Goal: Task Accomplishment & Management: Complete application form

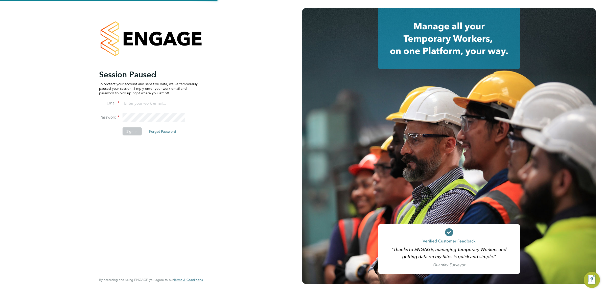
type input "harry.owen@vistry.co.uk"
click at [130, 128] on button "Sign In" at bounding box center [131, 131] width 19 height 8
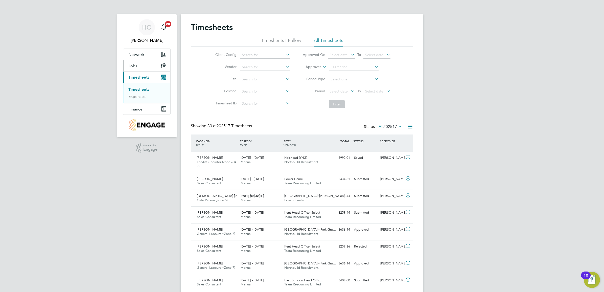
click at [139, 68] on button "Jobs" at bounding box center [146, 65] width 47 height 11
click at [145, 78] on link "Vacancies" at bounding box center [137, 78] width 18 height 5
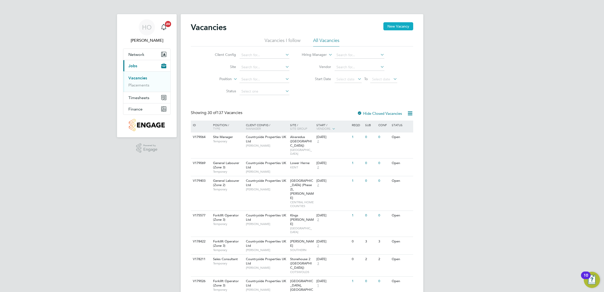
click at [388, 30] on button "New Vacancy" at bounding box center [399, 26] width 30 height 8
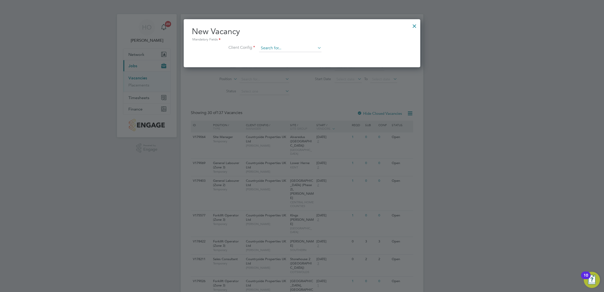
click at [268, 48] on input at bounding box center [290, 49] width 62 height 8
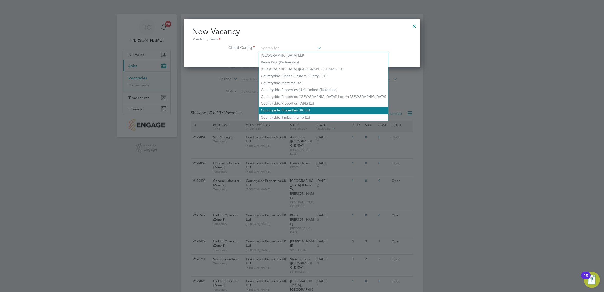
click at [287, 111] on li "Countryside Properties UK Ltd" at bounding box center [323, 110] width 129 height 7
type input "Countryside Properties UK Ltd"
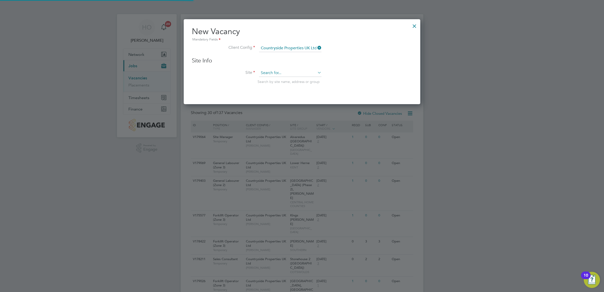
click at [294, 75] on input at bounding box center [290, 73] width 62 height 8
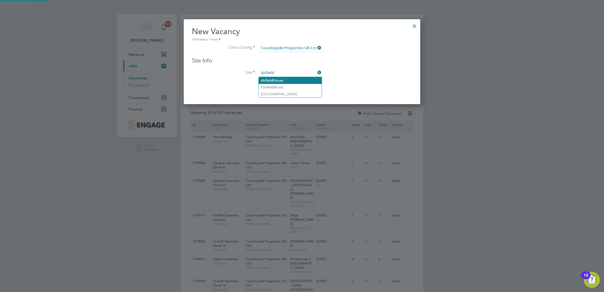
click at [292, 81] on li "[GEOGRAPHIC_DATA]" at bounding box center [290, 80] width 63 height 7
type input "[GEOGRAPHIC_DATA]"
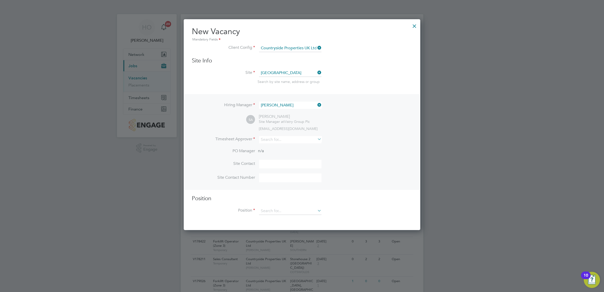
scroll to position [212, 237]
click at [286, 143] on input at bounding box center [290, 139] width 62 height 7
click at [287, 146] on li "[PERSON_NAME]" at bounding box center [290, 147] width 63 height 7
type input "[PERSON_NAME]"
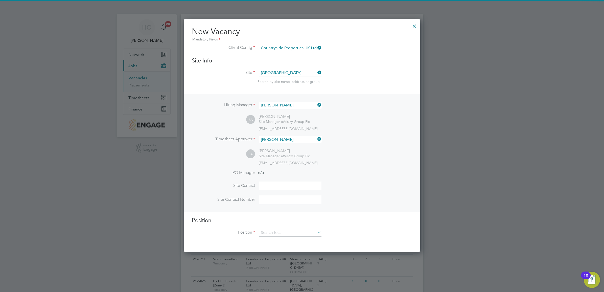
scroll to position [234, 237]
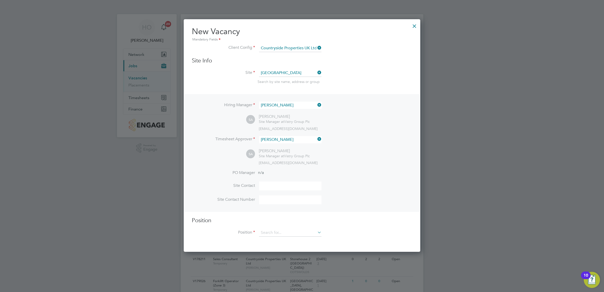
click at [291, 183] on input at bounding box center [290, 186] width 62 height 9
type input "[PERSON_NAME]"
click at [264, 205] on li "Site Contact Number" at bounding box center [302, 202] width 221 height 14
click at [264, 201] on input at bounding box center [290, 199] width 62 height 9
click at [284, 195] on li "Site Contact [PERSON_NAME]" at bounding box center [302, 189] width 221 height 14
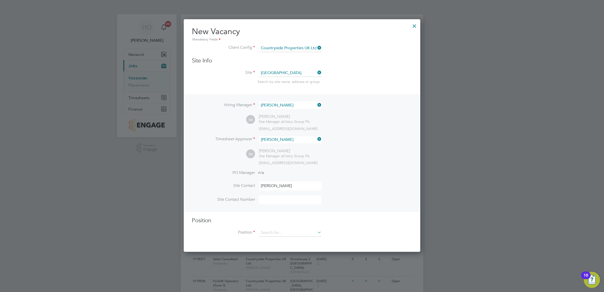
click at [282, 198] on input at bounding box center [290, 199] width 62 height 9
type input "07484044920"
click at [237, 223] on h3 "Position" at bounding box center [302, 220] width 221 height 7
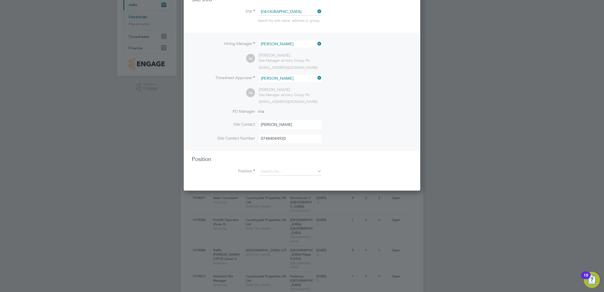
scroll to position [63, 0]
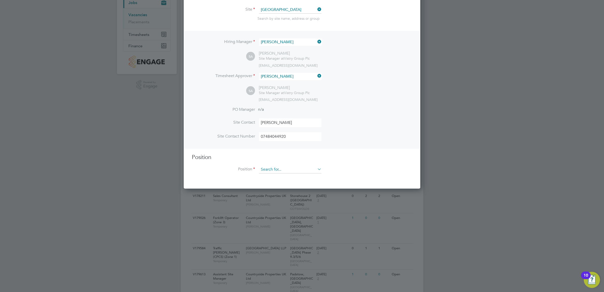
click at [294, 169] on input at bounding box center [290, 170] width 62 height 8
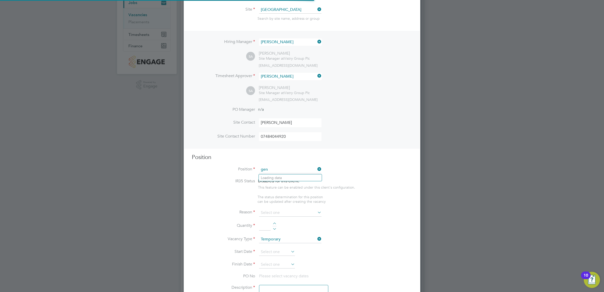
scroll to position [730, 237]
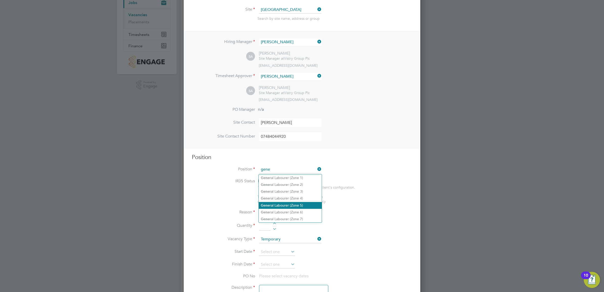
click at [298, 203] on li "Gene ral Labourer (Zone 5)" at bounding box center [290, 205] width 63 height 7
type input "General Labourer (Zone 5)"
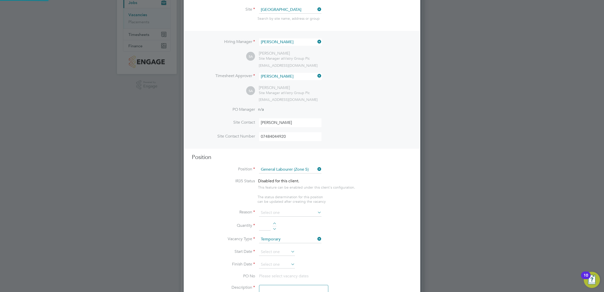
type textarea "- General labouring duties - Supporting the trades on site - Moving materials a…"
click at [374, 233] on li "Quantity" at bounding box center [302, 238] width 221 height 14
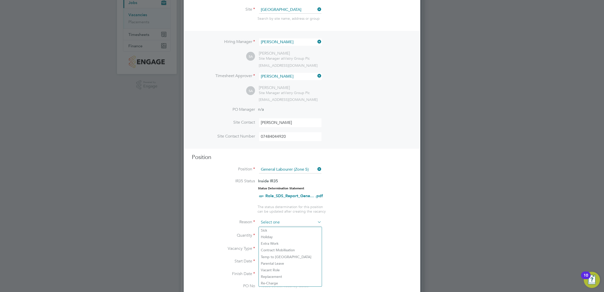
click at [300, 223] on input at bounding box center [290, 223] width 62 height 8
click at [296, 267] on li "Vacant Role" at bounding box center [290, 270] width 63 height 7
type input "Vacant Role"
click at [276, 233] on div at bounding box center [275, 234] width 4 height 4
type input "1"
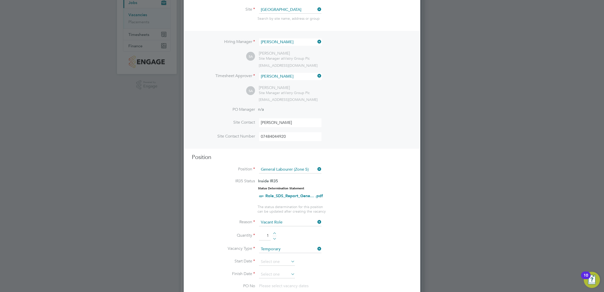
click at [384, 239] on li "Quantity 1" at bounding box center [302, 238] width 221 height 14
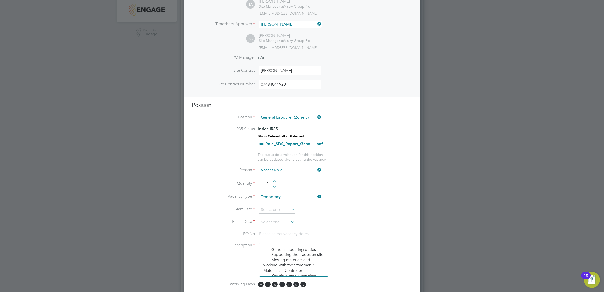
scroll to position [126, 0]
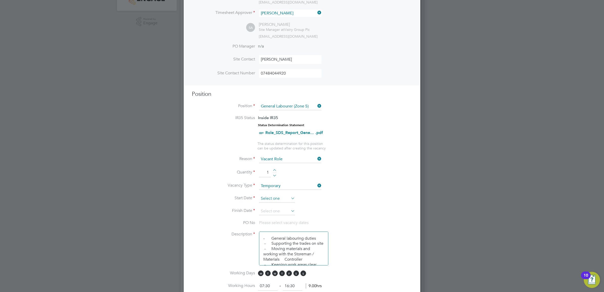
click at [278, 197] on input at bounding box center [277, 199] width 36 height 8
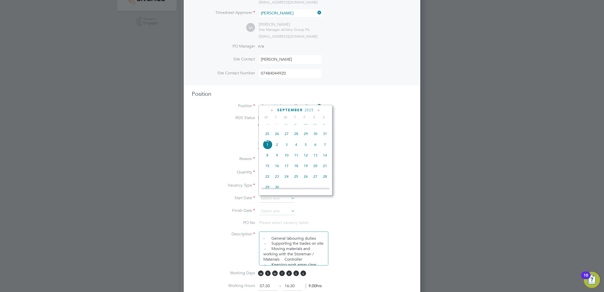
click at [269, 160] on span "8" at bounding box center [268, 155] width 10 height 10
type input "[DATE]"
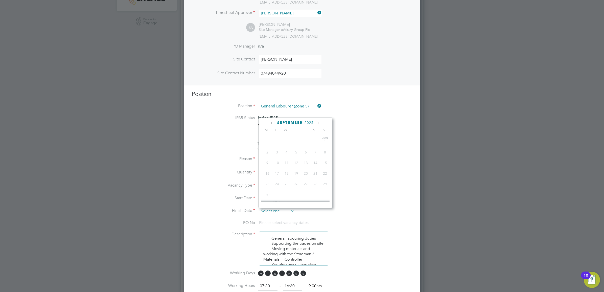
click at [287, 209] on input at bounding box center [277, 212] width 36 height 8
click at [304, 183] on span "26" at bounding box center [306, 178] width 10 height 10
type input "[DATE]"
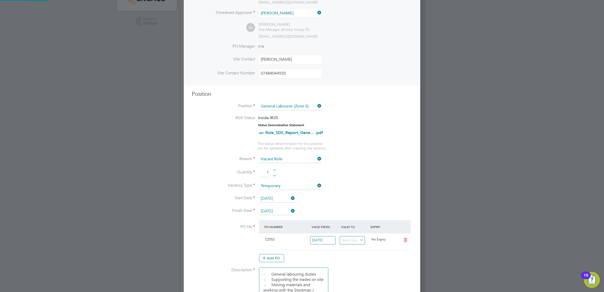
scroll to position [8, 48]
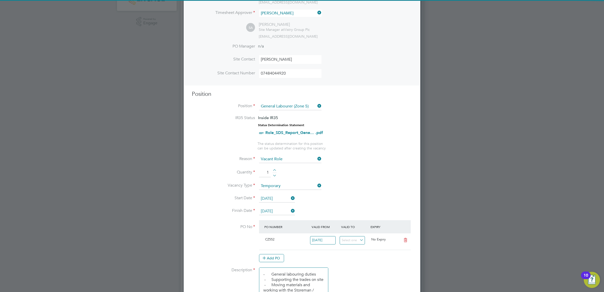
click at [359, 203] on li "Start Date [DATE]" at bounding box center [302, 201] width 221 height 13
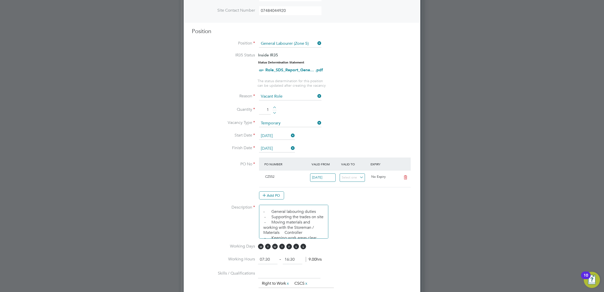
scroll to position [190, 0]
click at [296, 247] on span "S" at bounding box center [297, 246] width 6 height 6
click at [308, 247] on span "M T W T F S S" at bounding box center [283, 246] width 50 height 6
click at [303, 249] on span "S" at bounding box center [304, 246] width 6 height 6
click at [273, 178] on span "CZ552" at bounding box center [269, 176] width 9 height 4
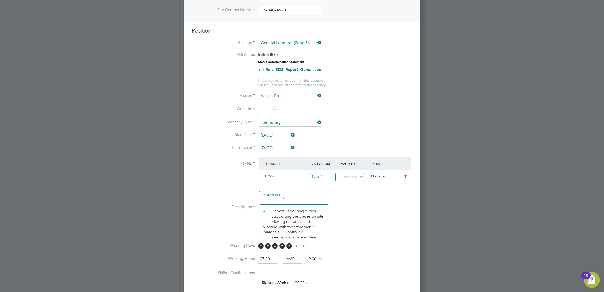
click at [271, 191] on at-purchase-order-table "PO Number Valid From Valid To Expiry CZ552 [DATE] No Expiry Add PO" at bounding box center [335, 178] width 152 height 42
click at [280, 196] on button "Add PO" at bounding box center [271, 195] width 25 height 8
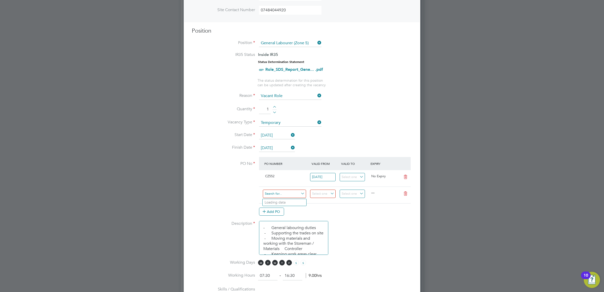
click at [292, 198] on input at bounding box center [284, 194] width 43 height 8
paste input "M-CZ552/00135"
type input "M-CZ552/00135"
click at [329, 213] on div "Add PO" at bounding box center [335, 212] width 152 height 8
click at [296, 195] on input at bounding box center [284, 194] width 43 height 8
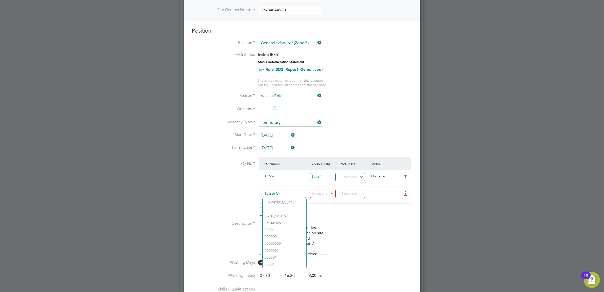
paste input "M-CZ552/00135"
type input "M-CZ552/00135"
click at [296, 202] on li "M-CZ552/00135" at bounding box center [285, 202] width 44 height 7
type input "[DATE]"
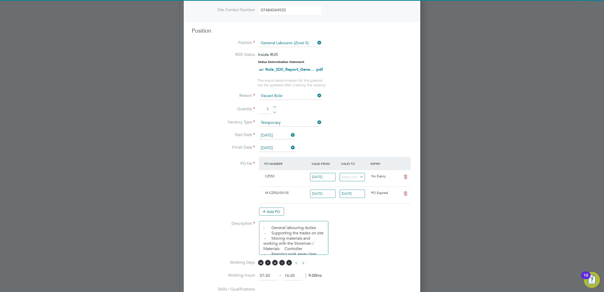
scroll to position [8, 48]
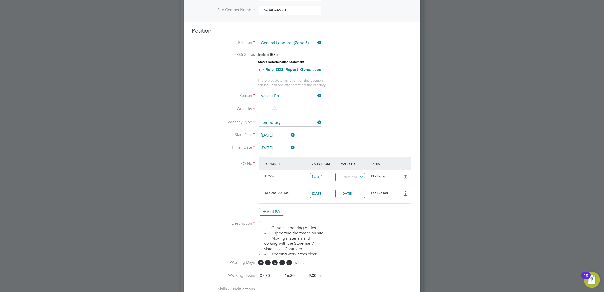
click at [356, 214] on div "Add PO" at bounding box center [335, 212] width 152 height 8
click at [353, 198] on input "[DATE]" at bounding box center [353, 194] width 26 height 8
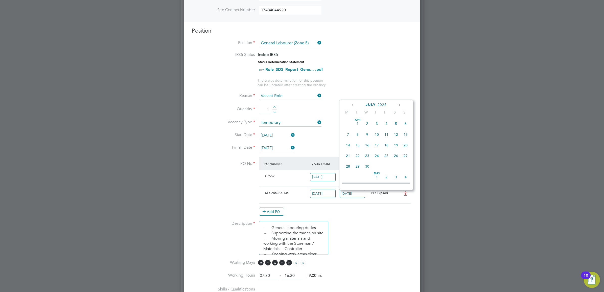
scroll to position [188, 0]
click at [400, 107] on icon at bounding box center [399, 105] width 5 height 6
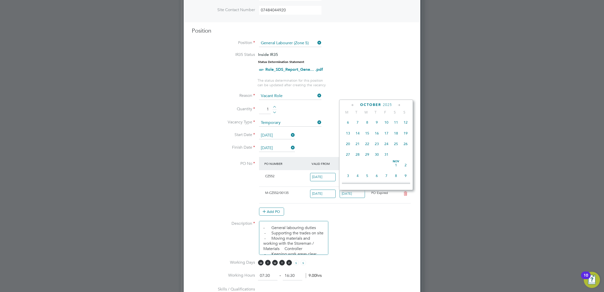
click at [400, 107] on icon at bounding box center [399, 105] width 5 height 6
click at [387, 158] on span "28" at bounding box center [387, 153] width 10 height 10
type input "[DATE]"
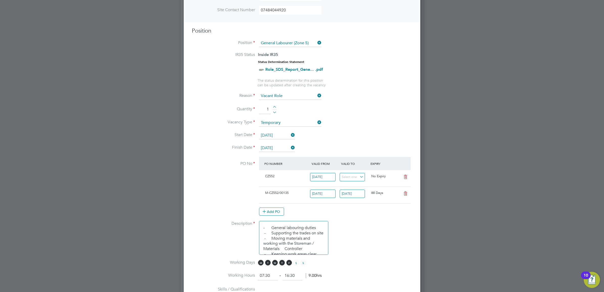
click at [386, 224] on li "Description - General labouring duties - Supporting the trades on site - Moving…" at bounding box center [302, 240] width 221 height 39
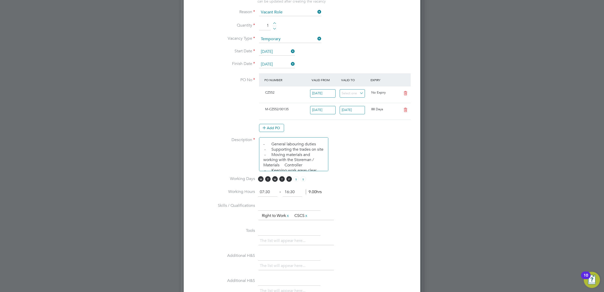
scroll to position [285, 0]
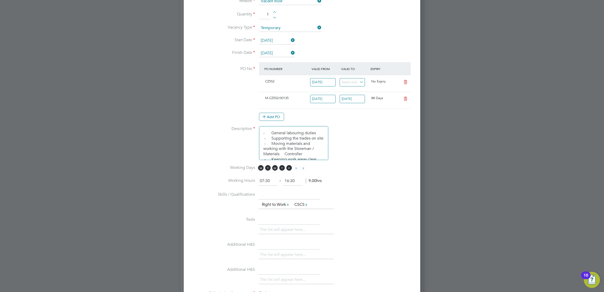
click at [404, 84] on icon at bounding box center [406, 82] width 6 height 4
type input "[DATE]"
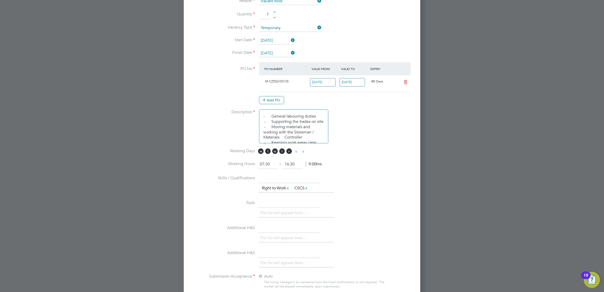
scroll to position [3, 3]
click at [376, 143] on li "Description - General labouring duties - Supporting the trades on site - Moving…" at bounding box center [302, 129] width 221 height 39
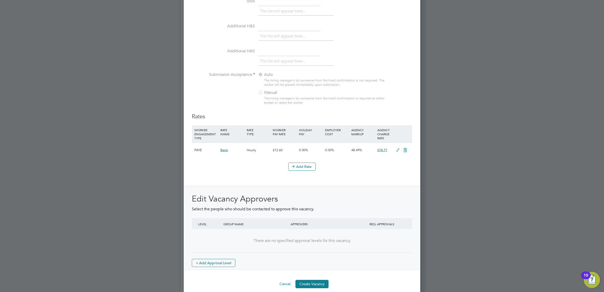
scroll to position [494, 0]
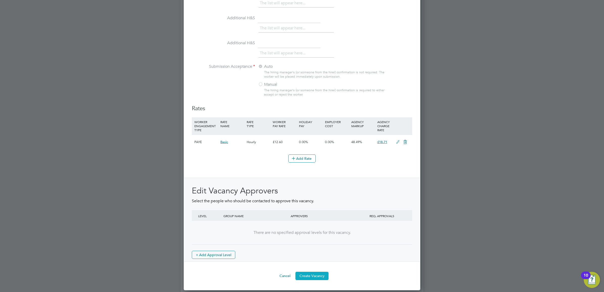
click at [319, 276] on button "Create Vacancy" at bounding box center [312, 276] width 33 height 8
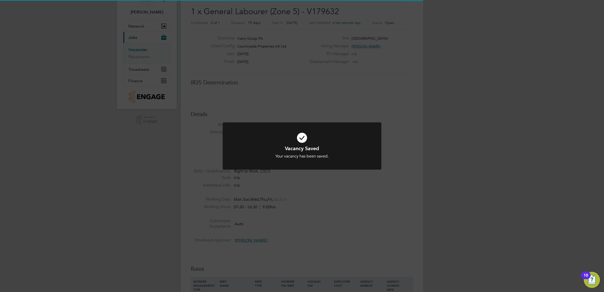
scroll to position [15, 35]
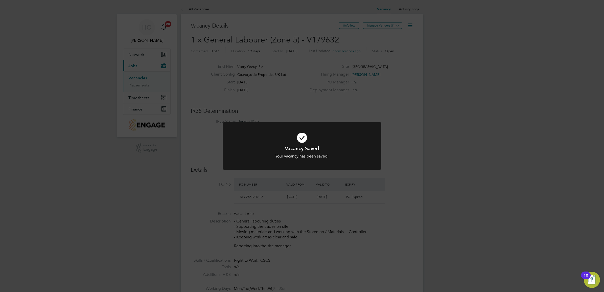
click at [407, 176] on div "Vacancy Saved Your vacancy has been saved. Cancel Okay" at bounding box center [302, 146] width 604 height 292
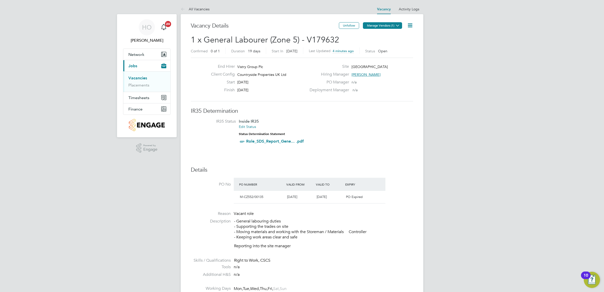
click at [380, 23] on button "Manage Vendors (1)" at bounding box center [382, 25] width 39 height 7
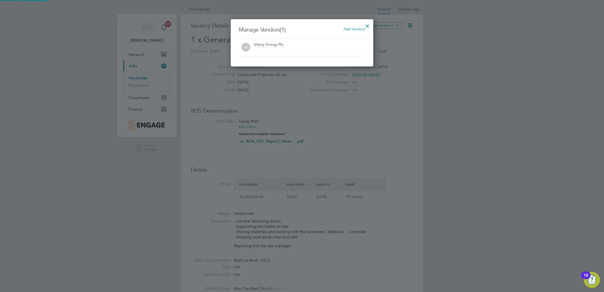
scroll to position [48, 143]
click at [348, 27] on span "Add Vendors" at bounding box center [355, 29] width 22 height 5
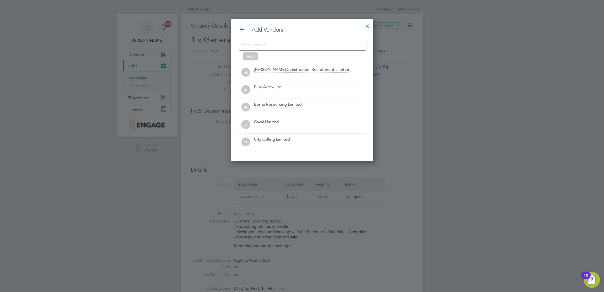
click at [328, 48] on input at bounding box center [299, 44] width 114 height 7
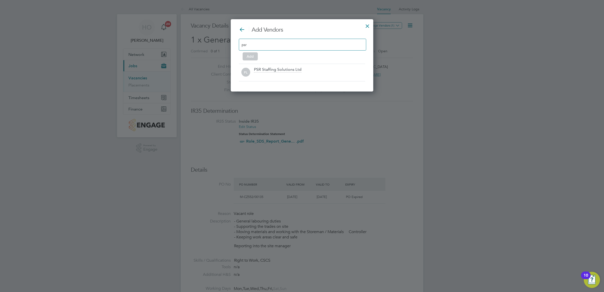
scroll to position [2, 3]
type input "psr"
click at [326, 80] on div "PL PSR Staffing Solutions Ltd" at bounding box center [302, 72] width 126 height 17
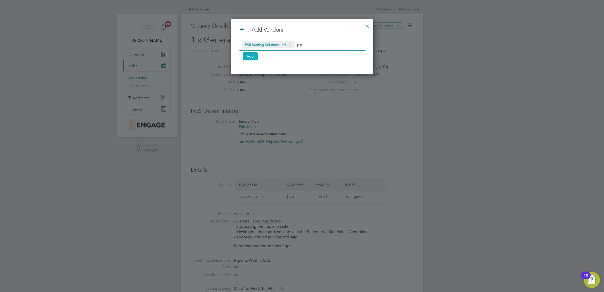
click at [255, 59] on button "Add" at bounding box center [250, 56] width 15 height 8
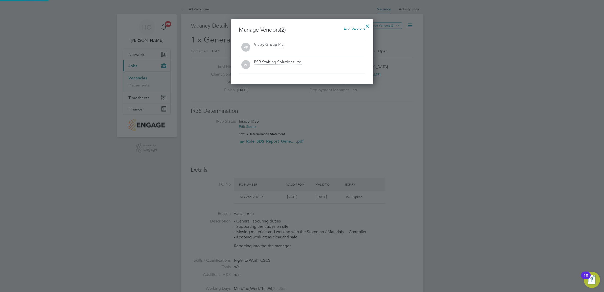
scroll to position [65, 143]
click at [370, 23] on div at bounding box center [367, 24] width 9 height 9
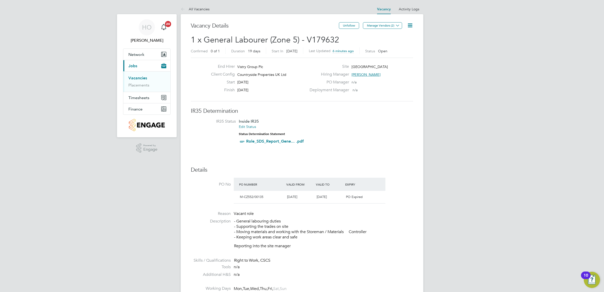
drag, startPoint x: 501, startPoint y: 195, endPoint x: 480, endPoint y: 235, distance: 45.6
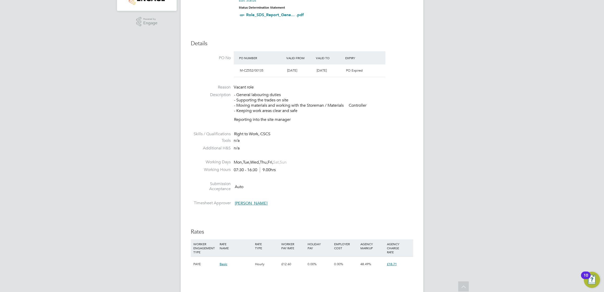
scroll to position [0, 0]
